Goal: Navigation & Orientation: Understand site structure

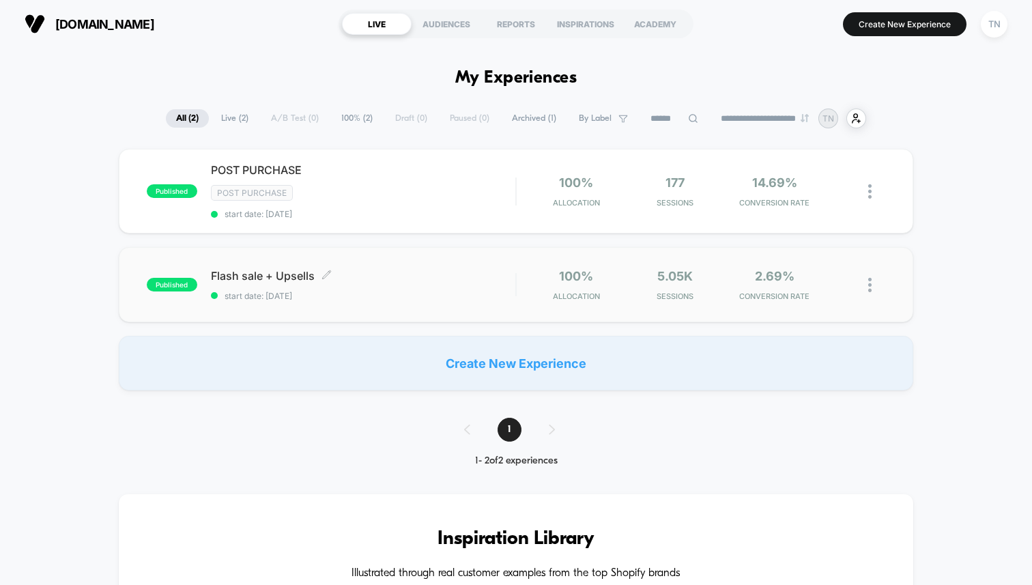
click at [392, 298] on span "start date: [DATE]" at bounding box center [363, 296] width 305 height 10
click at [354, 171] on span "POST PURCHASE Click to edit experience details" at bounding box center [363, 170] width 305 height 14
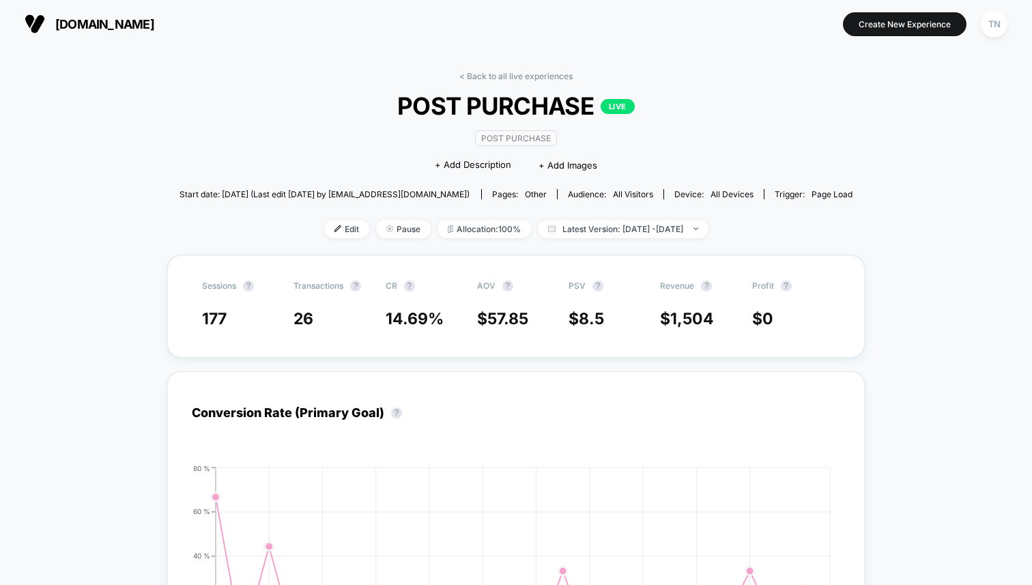
click at [53, 19] on button "[DOMAIN_NAME]" at bounding box center [89, 24] width 138 height 22
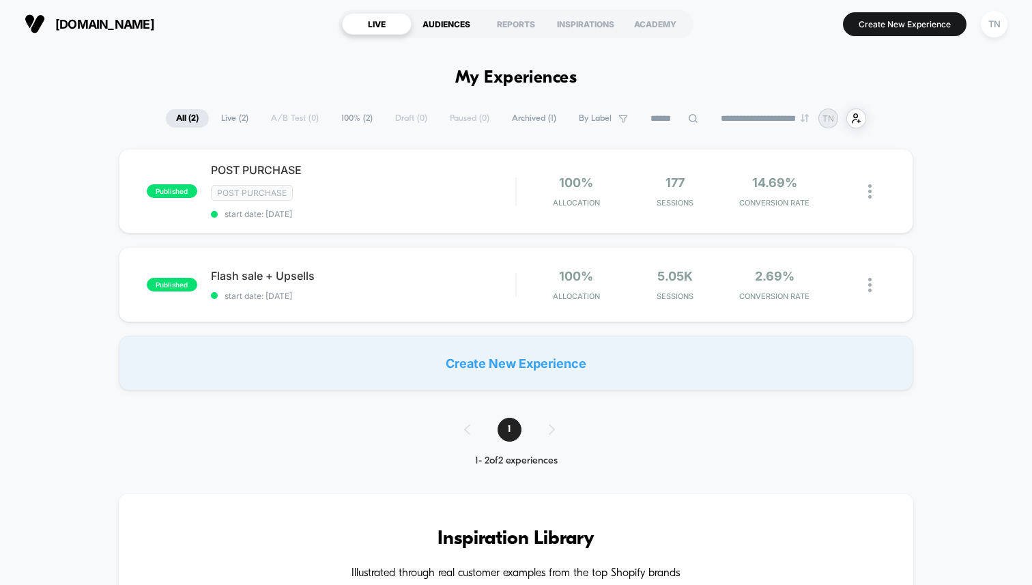
click at [453, 25] on div "AUDIENCES" at bounding box center [447, 24] width 70 height 22
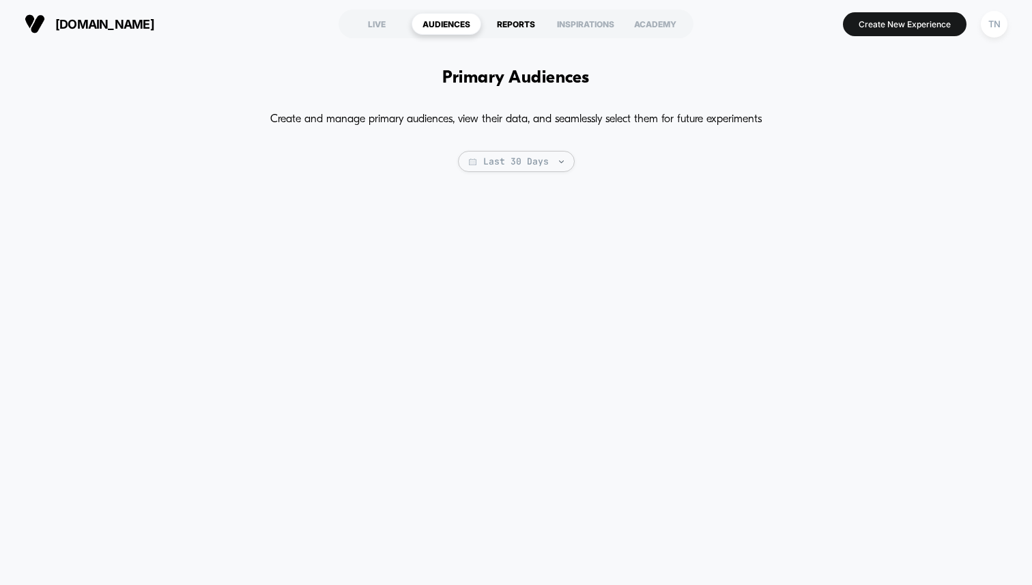
click at [494, 24] on div "REPORTS" at bounding box center [516, 24] width 70 height 22
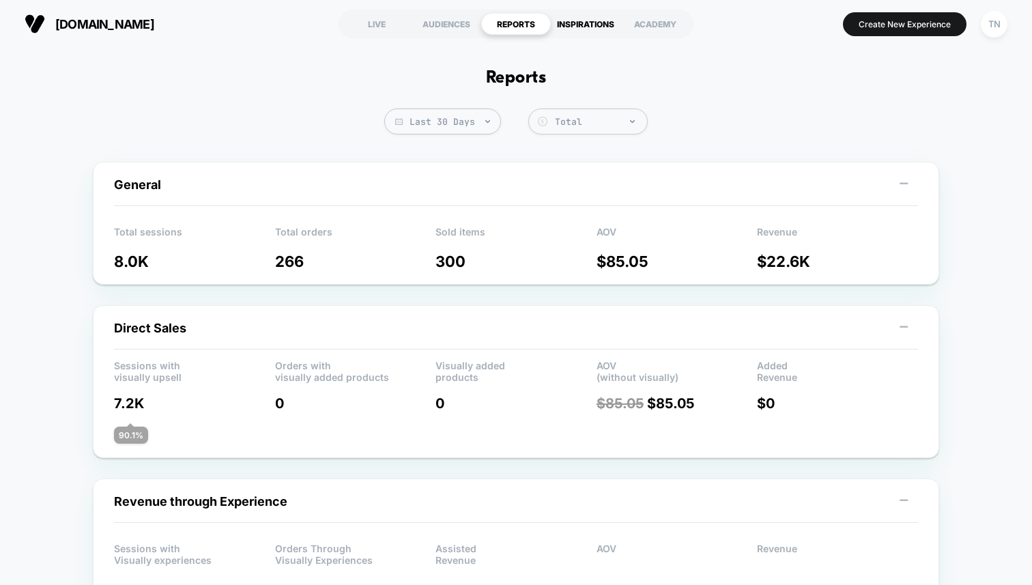
click at [587, 24] on div "INSPIRATIONS" at bounding box center [586, 24] width 70 height 22
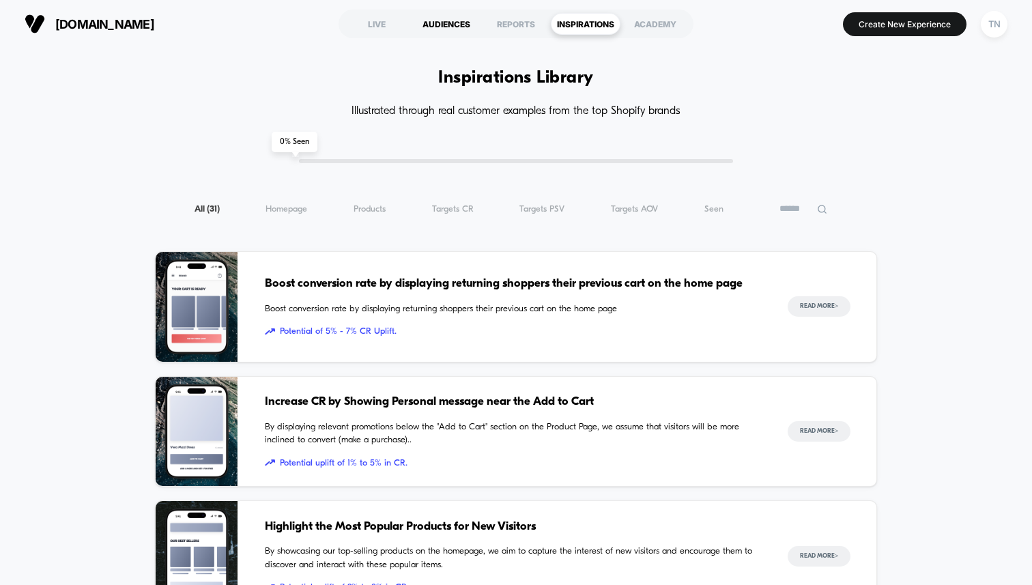
click at [465, 22] on div "AUDIENCES" at bounding box center [447, 24] width 70 height 22
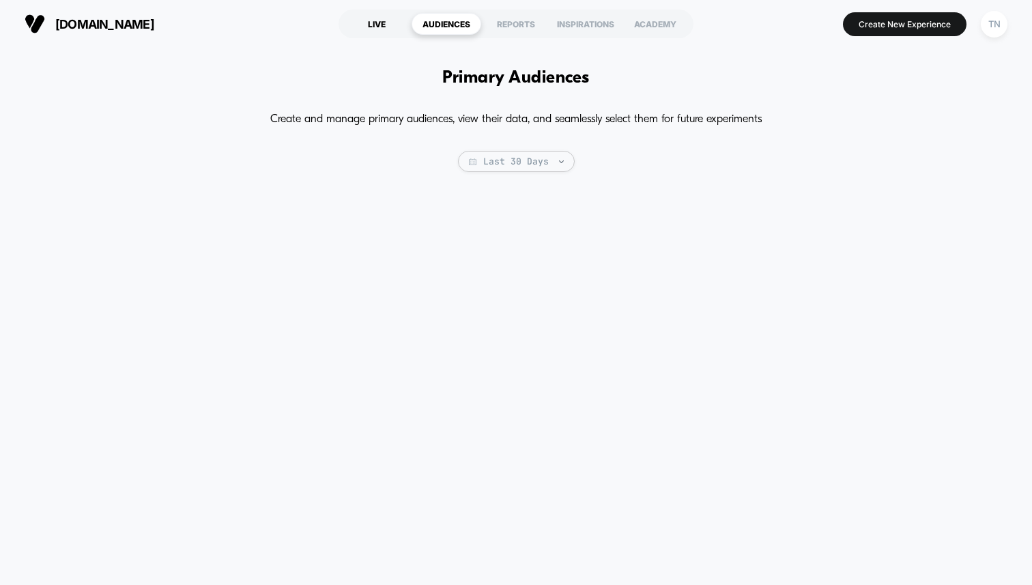
click at [384, 27] on div "LIVE" at bounding box center [377, 24] width 70 height 22
